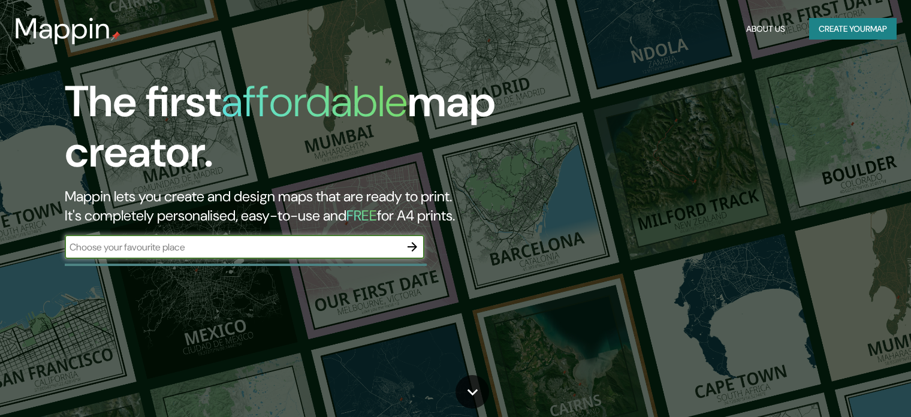
click at [382, 250] on input "text" at bounding box center [232, 247] width 335 height 14
click at [412, 247] on icon "button" at bounding box center [412, 247] width 14 height 14
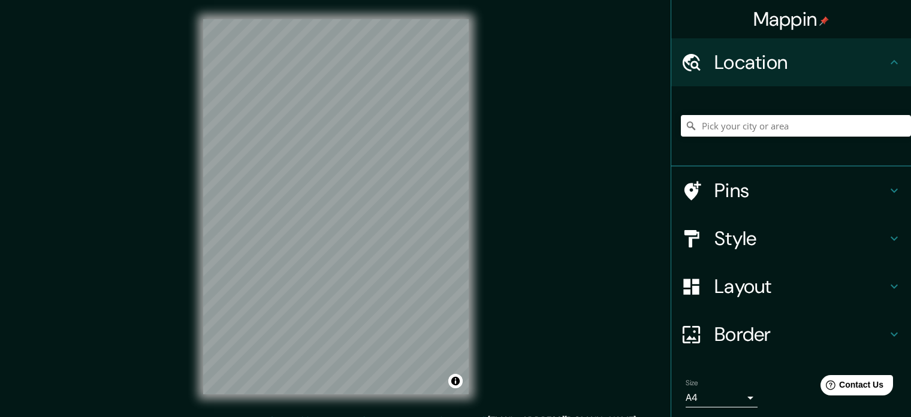
scroll to position [16, 0]
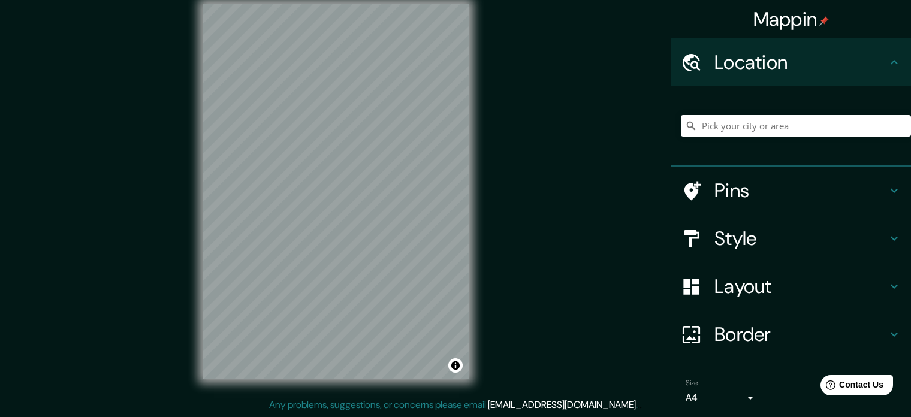
click at [835, 36] on div "Mappin" at bounding box center [791, 19] width 240 height 38
click at [732, 126] on input "Pick your city or area" at bounding box center [796, 126] width 230 height 22
type input "Tulum, [PERSON_NAME][GEOGRAPHIC_DATA], [GEOGRAPHIC_DATA]"
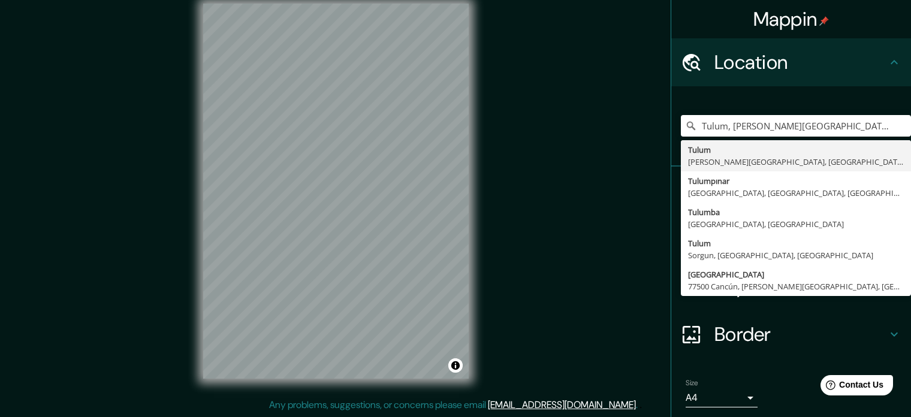
click at [894, 60] on div "Location" at bounding box center [791, 62] width 240 height 48
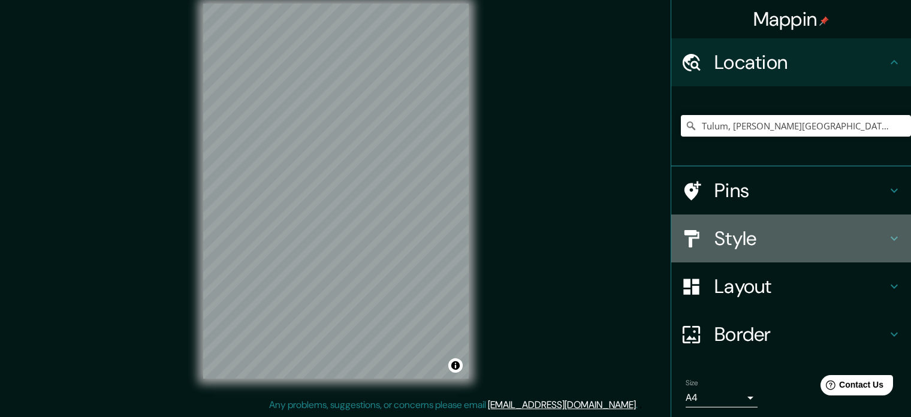
click at [742, 246] on h4 "Style" at bounding box center [800, 238] width 173 height 24
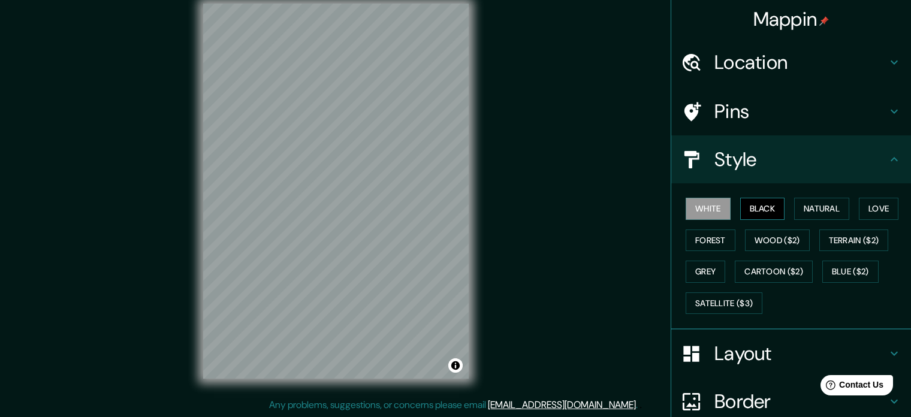
click at [754, 200] on button "Black" at bounding box center [762, 209] width 45 height 22
click at [750, 207] on button "Black" at bounding box center [762, 209] width 45 height 22
